Goal: Task Accomplishment & Management: Use online tool/utility

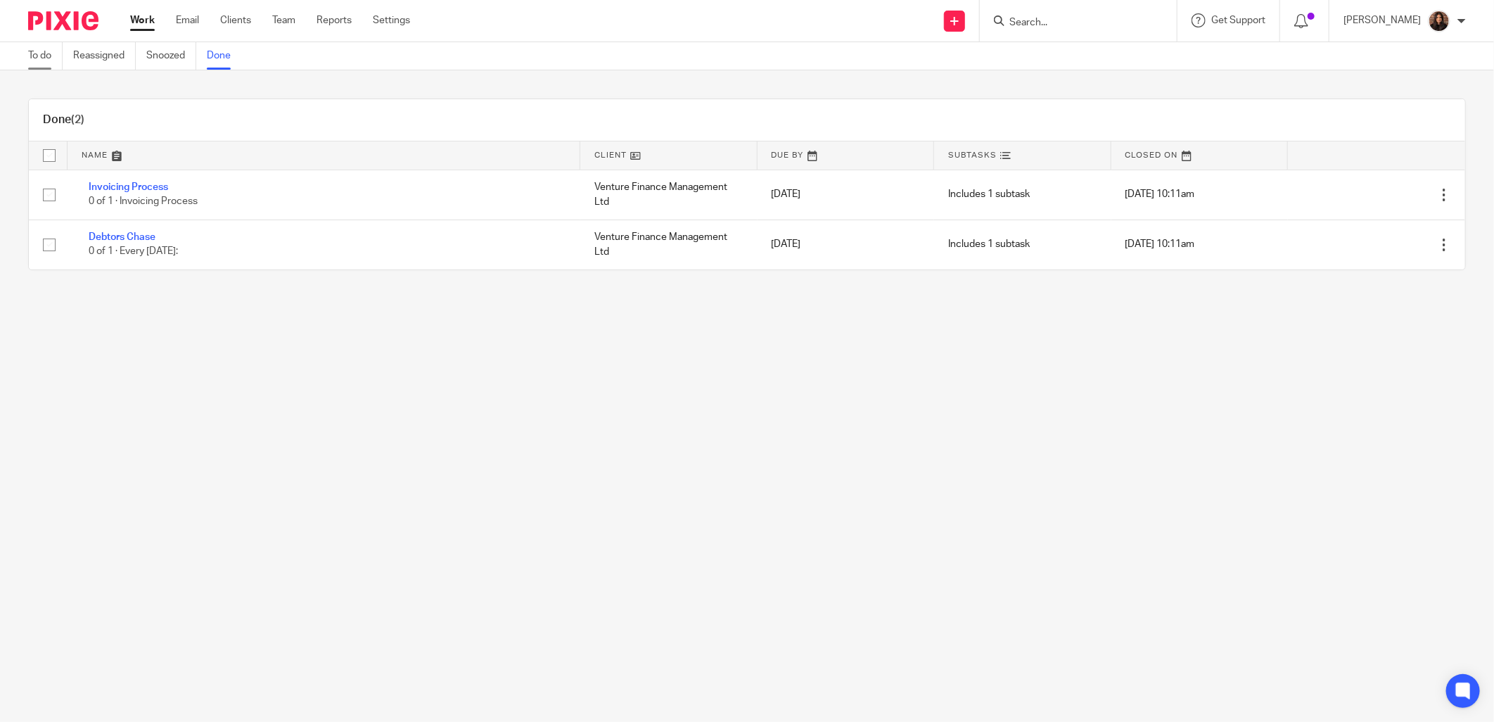
click at [58, 52] on link "To do" at bounding box center [45, 55] width 34 height 27
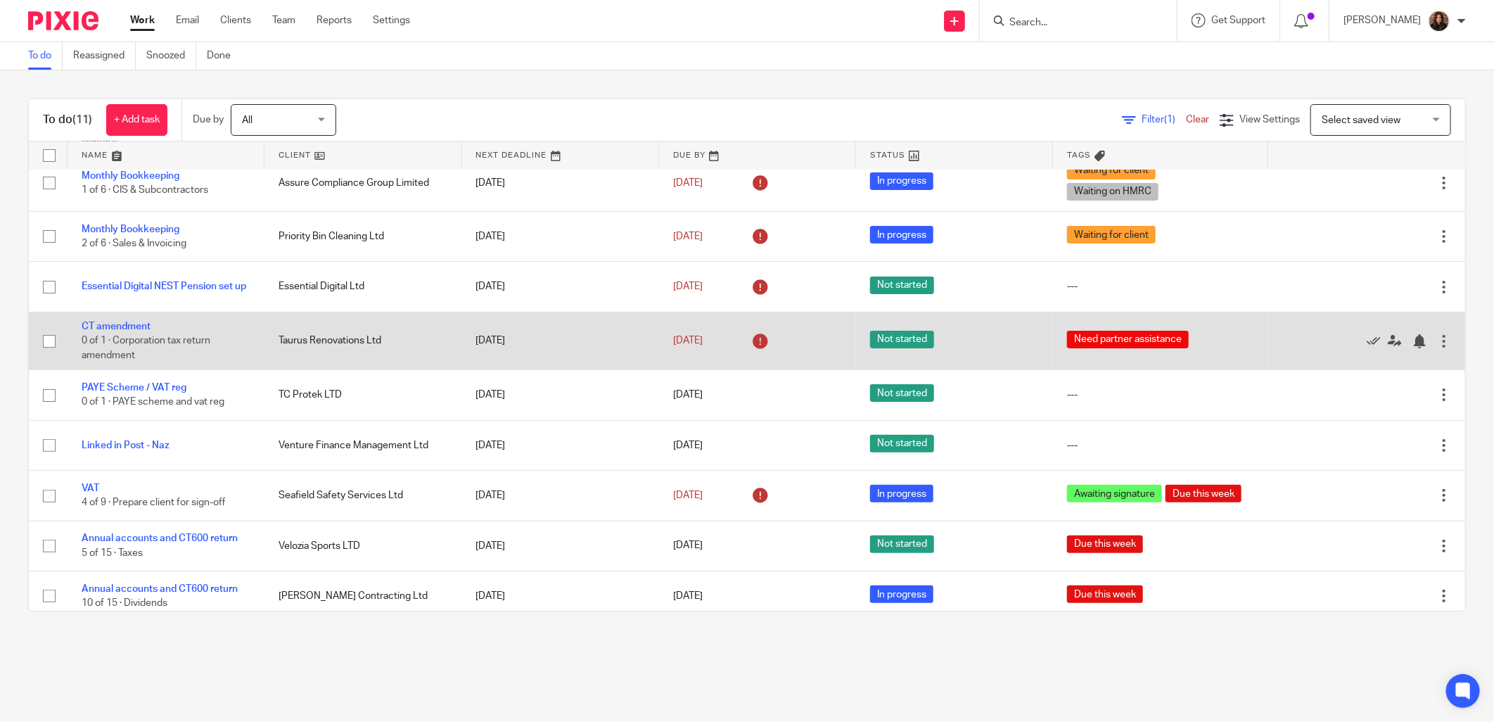
scroll to position [144, 0]
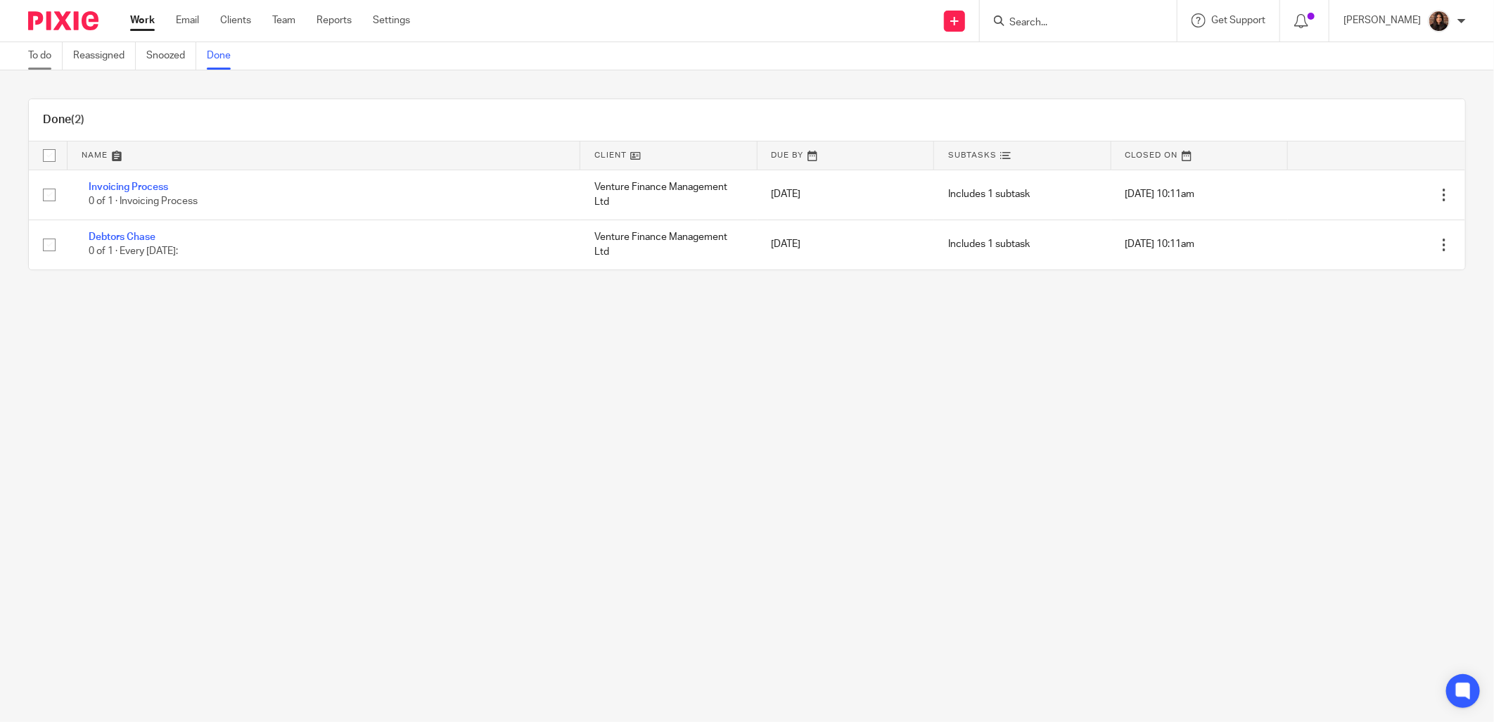
click at [48, 64] on link "To do" at bounding box center [45, 55] width 34 height 27
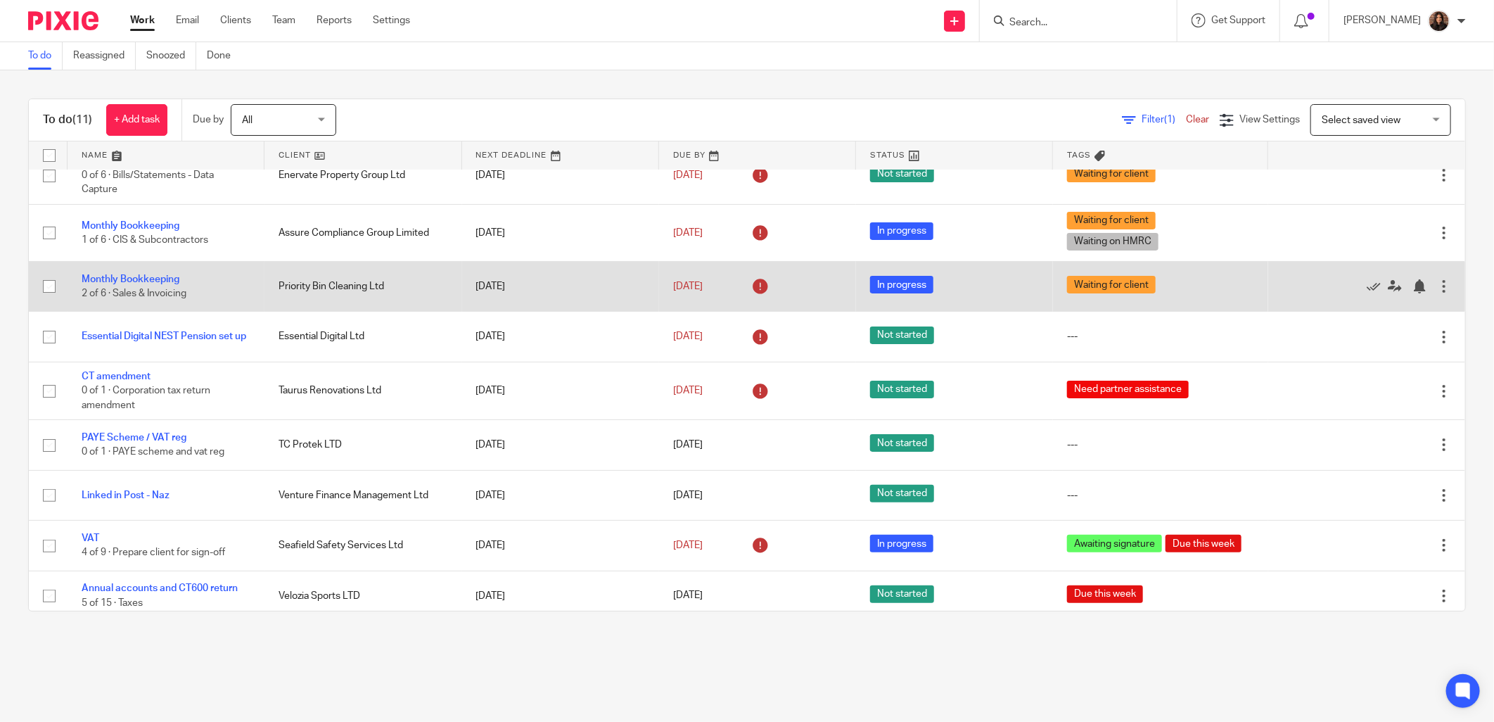
scroll to position [144, 0]
